Goal: Find specific page/section: Find specific page/section

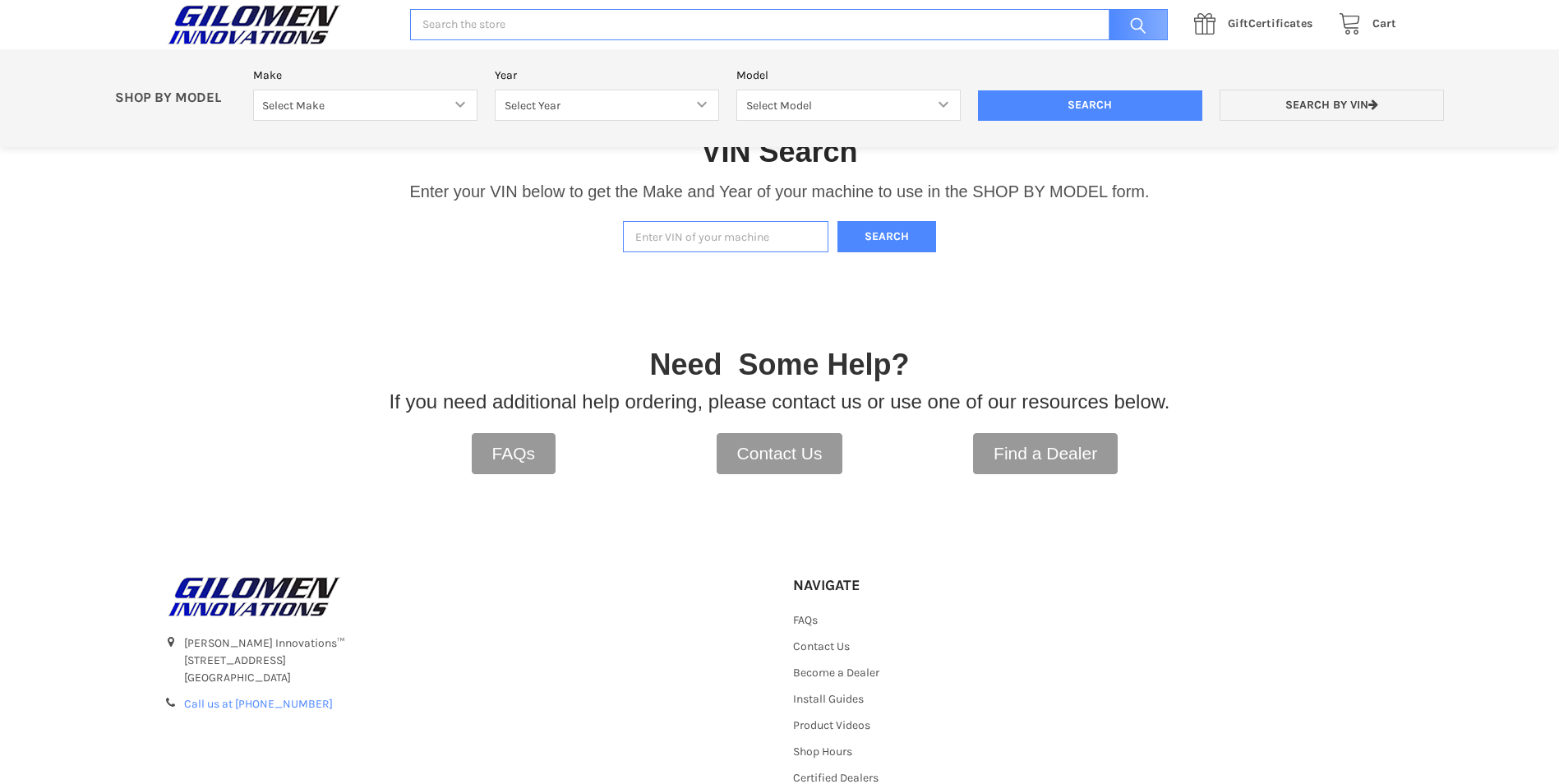
click at [735, 239] on input "Enter VIN of your machine" at bounding box center [725, 237] width 205 height 32
type input "60lx1005432"
click at [838, 221] on button "Search" at bounding box center [886, 237] width 98 height 32
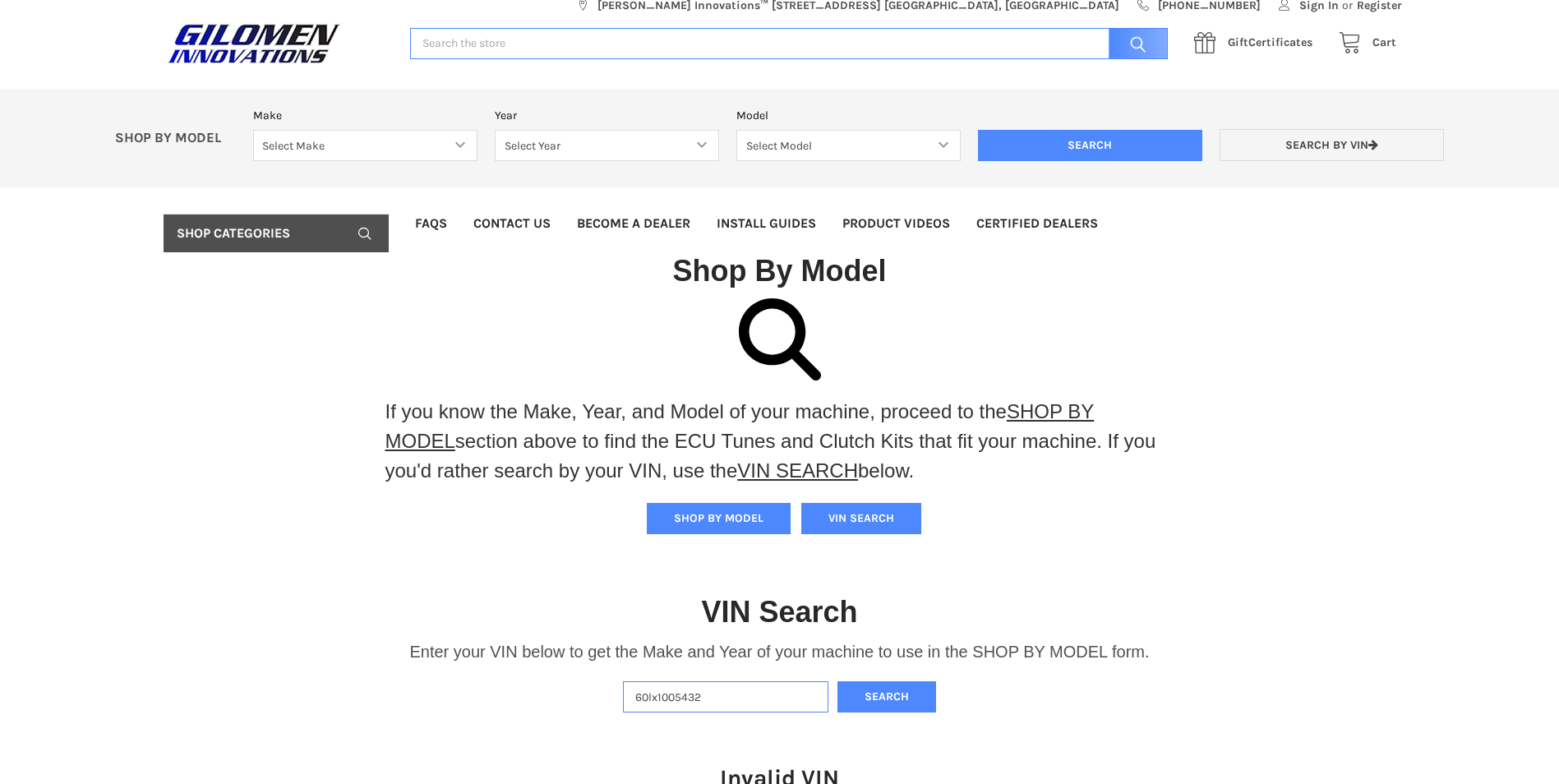
scroll to position [10, 0]
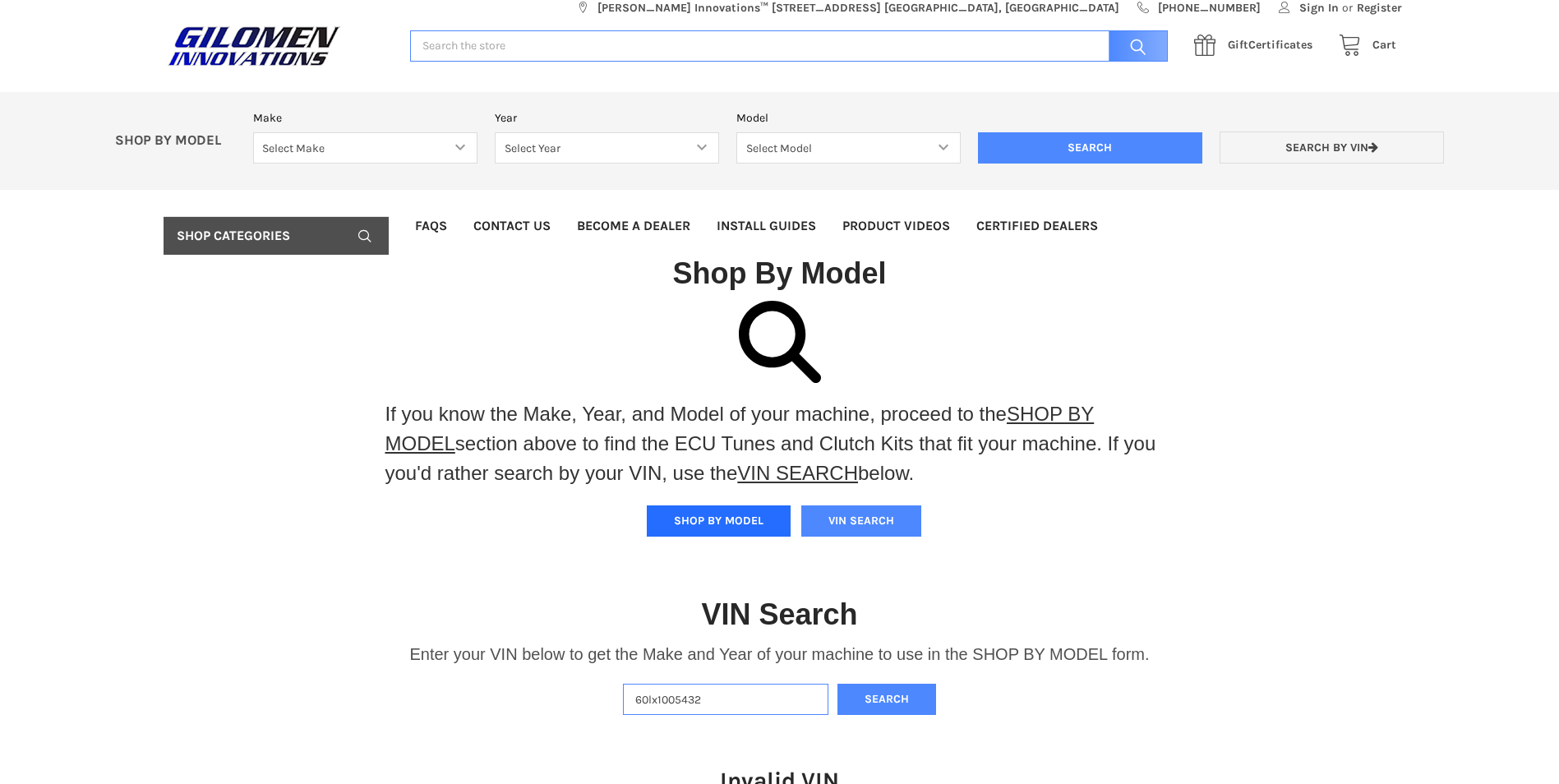
click at [712, 516] on button "SHOP BY MODEL" at bounding box center [718, 520] width 144 height 31
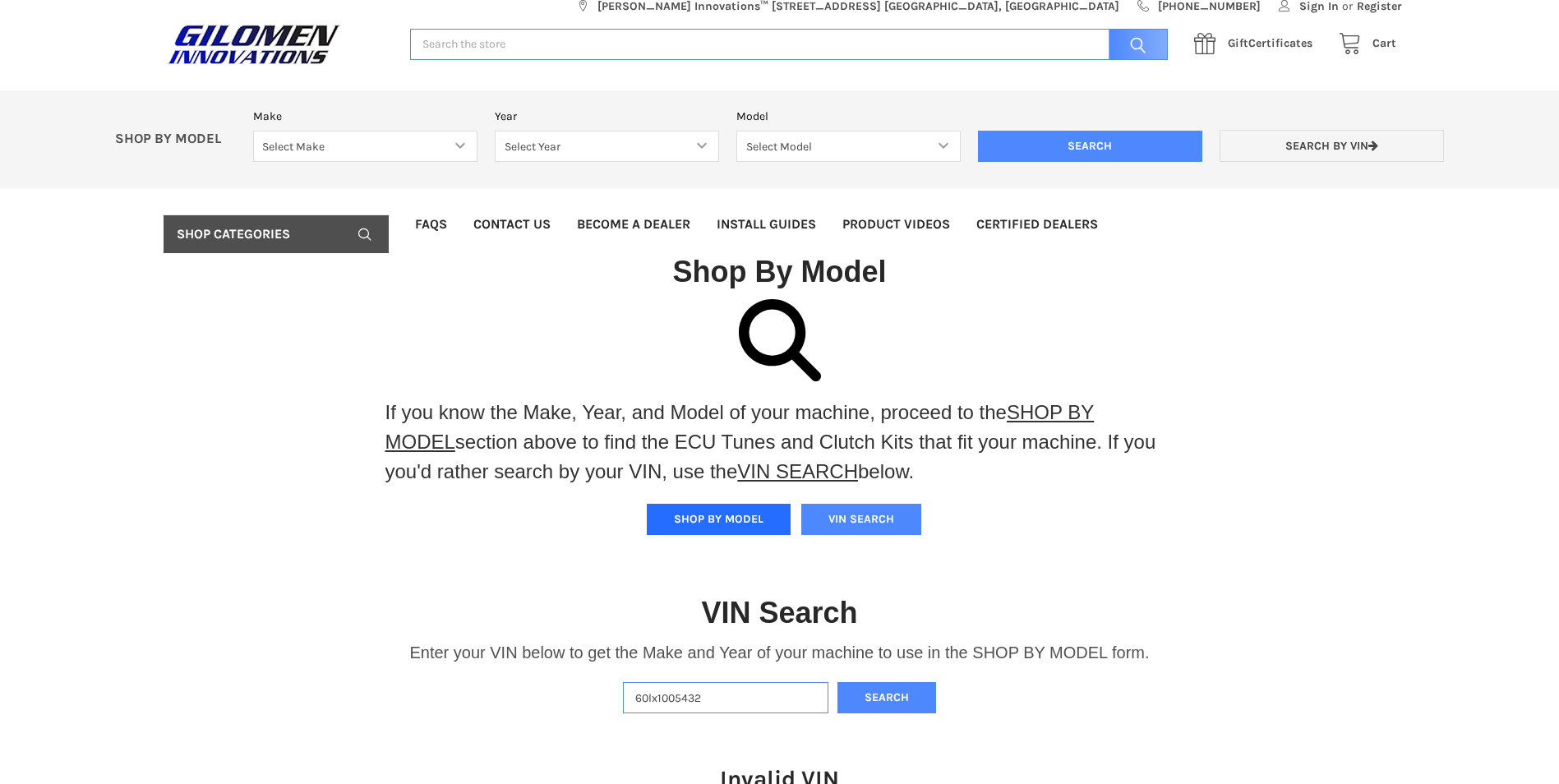
click at [718, 518] on button "SHOP BY MODEL" at bounding box center [718, 519] width 144 height 31
click at [785, 325] on icon at bounding box center [780, 340] width 83 height 83
click at [1022, 413] on link "SHOP BY MODEL" at bounding box center [740, 426] width 709 height 52
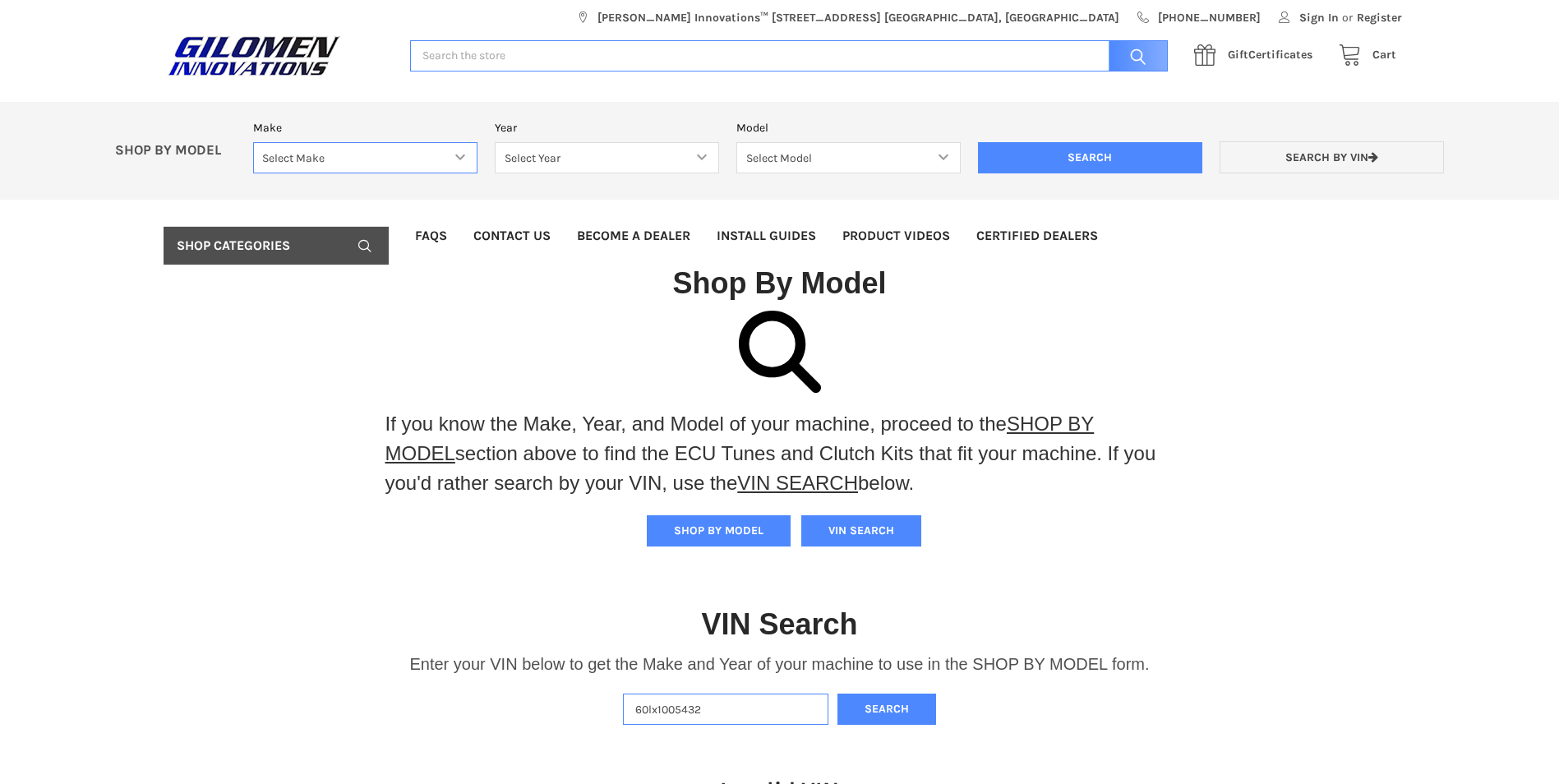
click at [463, 162] on select "Select Make Bobcat UTV Gravely UTV ACE 900 RANGER 570 Ranger 700 / 800 RANGER 9…" at bounding box center [365, 158] width 224 height 32
